Goal: Check status: Check status

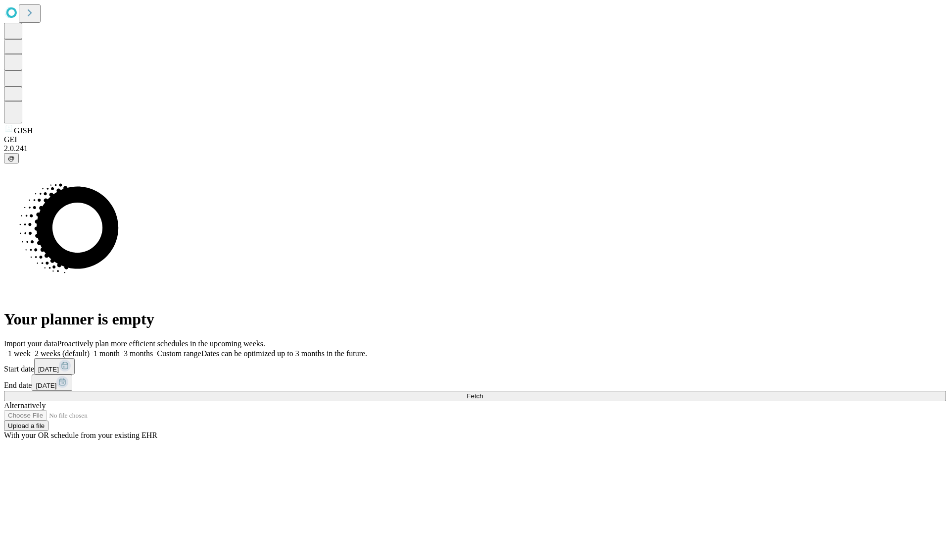
click at [483, 392] on span "Fetch" at bounding box center [475, 395] width 16 height 7
